Goal: Task Accomplishment & Management: Manage account settings

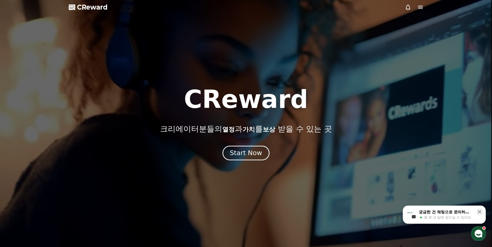
click at [250, 153] on div "Start Now" at bounding box center [246, 153] width 32 height 9
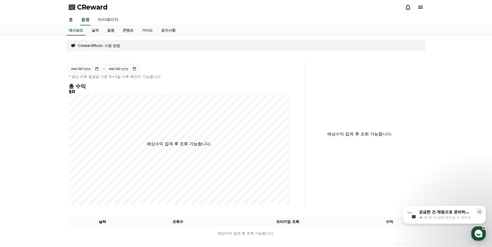
click at [109, 18] on link "마이페이지" at bounding box center [108, 20] width 29 height 11
select select "**********"
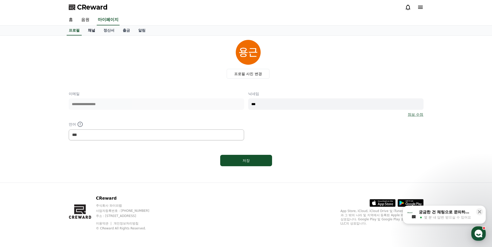
click at [91, 30] on link "채널" at bounding box center [92, 31] width 16 height 10
